Goal: Find specific page/section: Find specific page/section

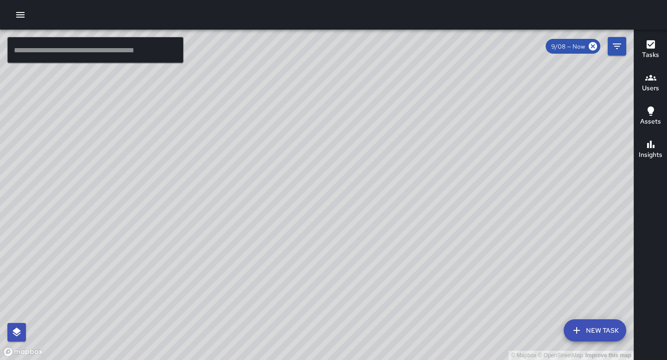
click at [648, 88] on h6 "Users" at bounding box center [650, 88] width 17 height 10
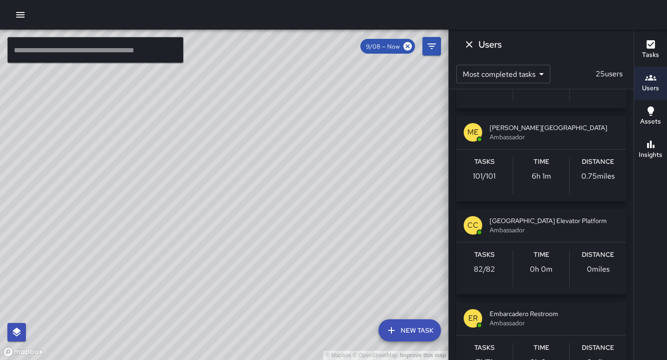
scroll to position [550, 0]
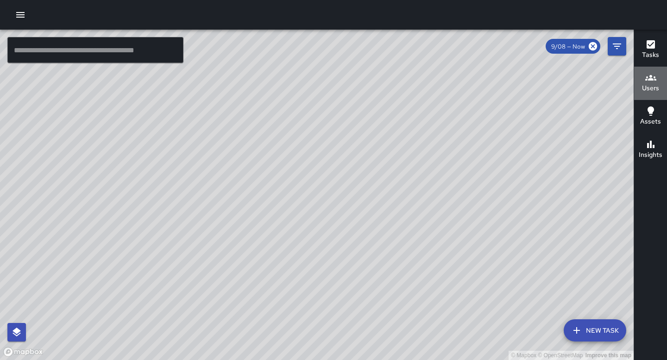
click at [650, 88] on h6 "Users" at bounding box center [650, 88] width 17 height 10
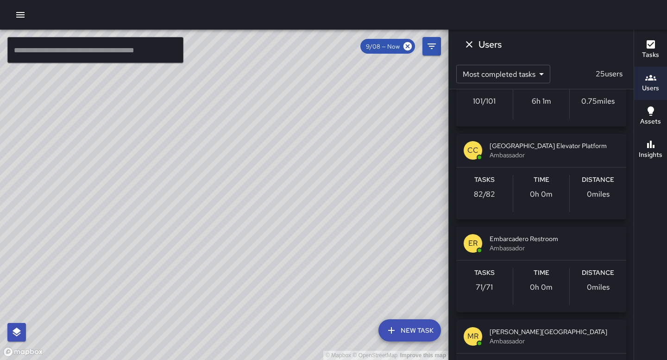
scroll to position [620, 0]
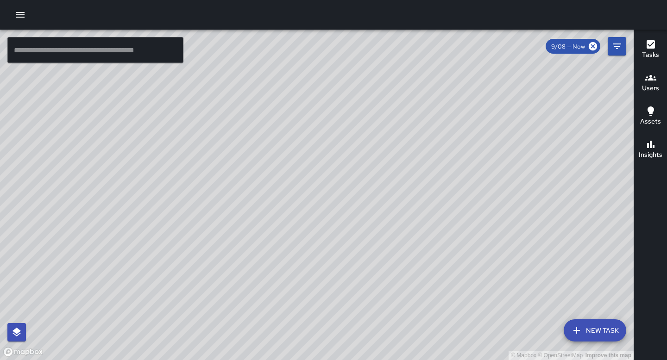
click at [651, 89] on h6 "Users" at bounding box center [650, 88] width 17 height 10
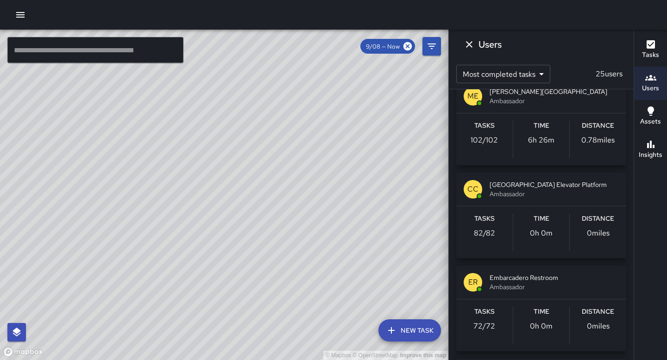
scroll to position [575, 0]
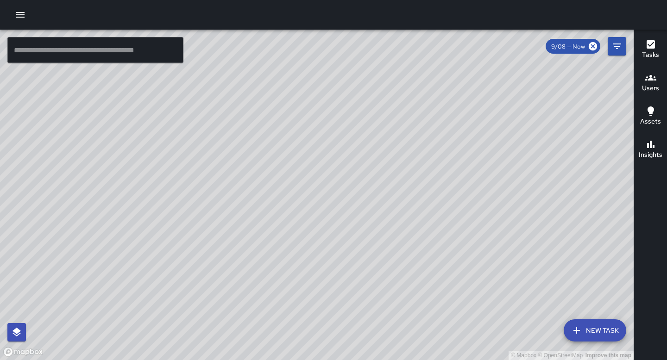
click at [649, 88] on h6 "Users" at bounding box center [650, 88] width 17 height 10
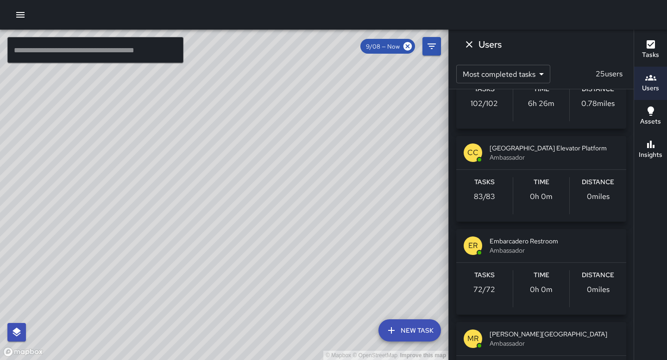
scroll to position [617, 0]
